Goal: Check status

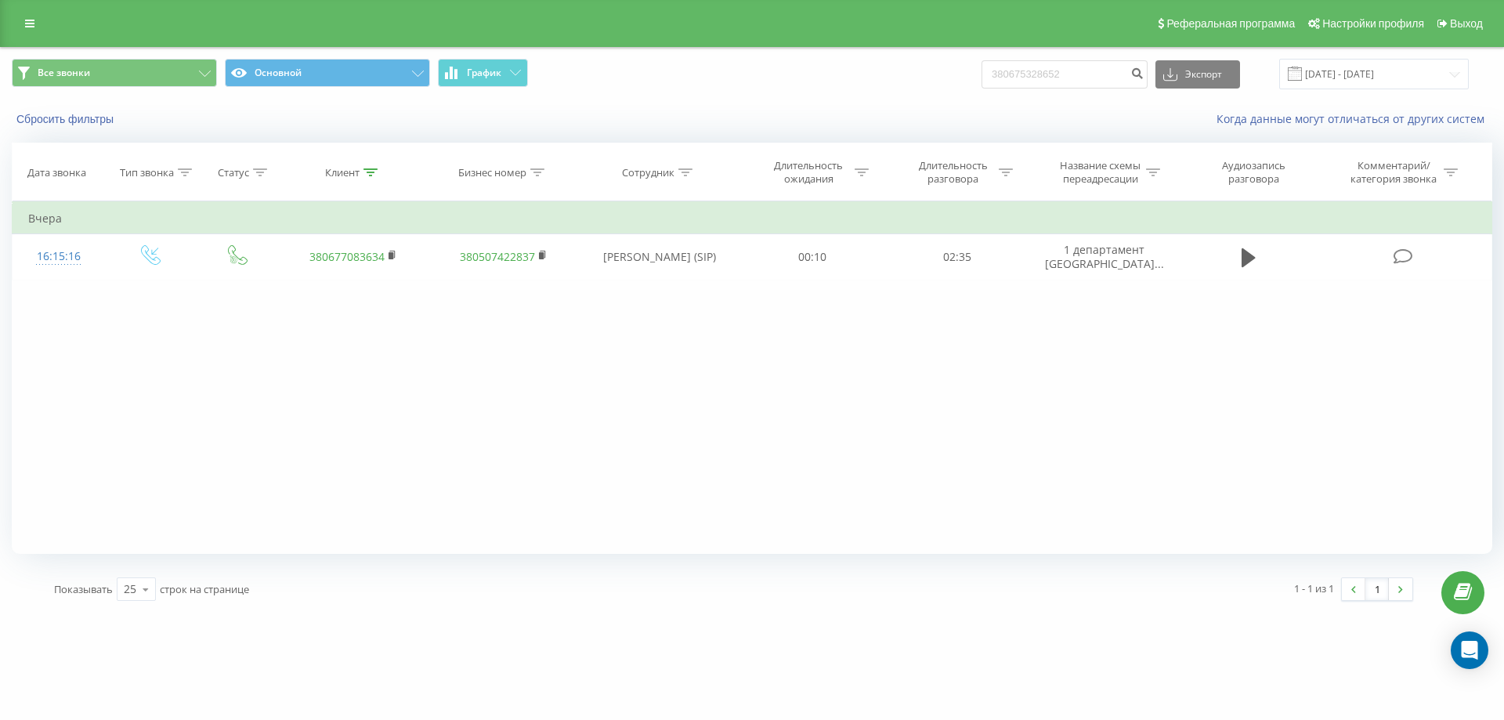
type input "380675328652"
